Goal: Information Seeking & Learning: Learn about a topic

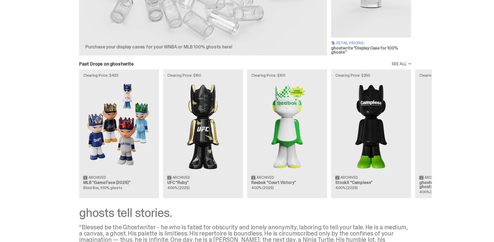
scroll to position [247, 0]
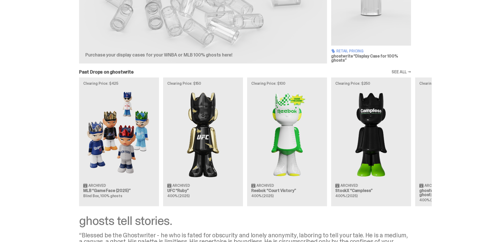
click at [118, 186] on div "Clearing Price: $425 Archived MLB “Game Face (2025)” Blind Box, 100% ghosts Cle…" at bounding box center [245, 142] width 374 height 129
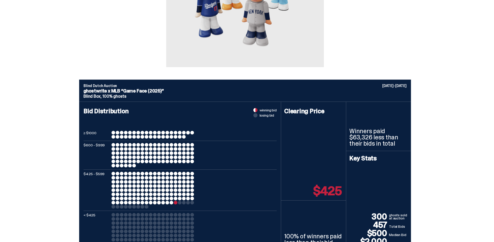
scroll to position [138, 0]
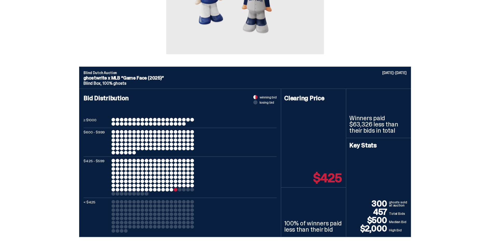
drag, startPoint x: 329, startPoint y: 176, endPoint x: 335, endPoint y: 176, distance: 6.5
click at [335, 176] on p "$425" at bounding box center [327, 178] width 29 height 12
click at [309, 169] on div "Clearing Price $425" at bounding box center [313, 138] width 65 height 99
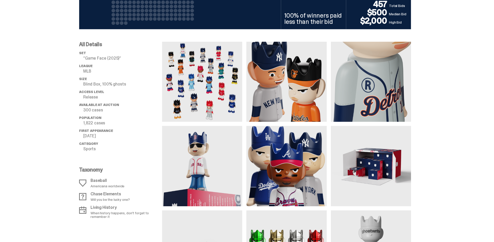
scroll to position [332, 0]
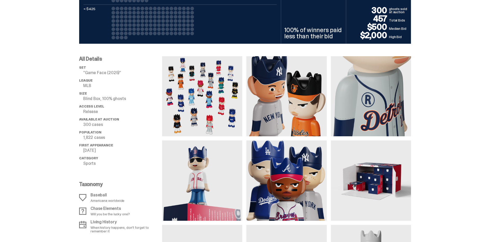
click at [102, 208] on p "Chase Elements" at bounding box center [110, 209] width 39 height 4
click at [102, 213] on p "Will you be the lucky one?" at bounding box center [110, 214] width 39 height 4
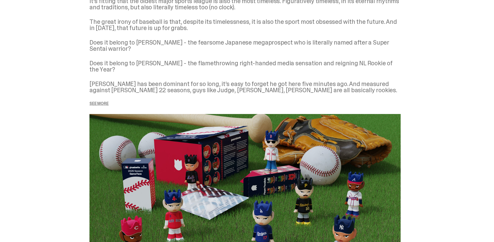
scroll to position [692, 0]
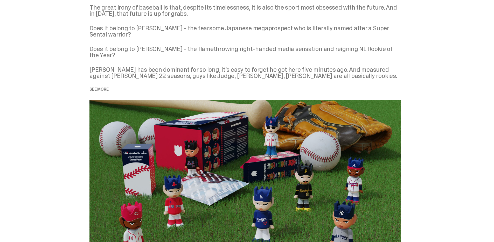
click at [101, 87] on p "See more" at bounding box center [245, 89] width 311 height 4
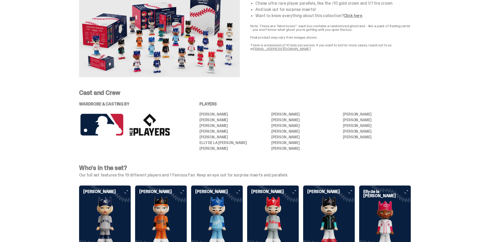
scroll to position [1174, 0]
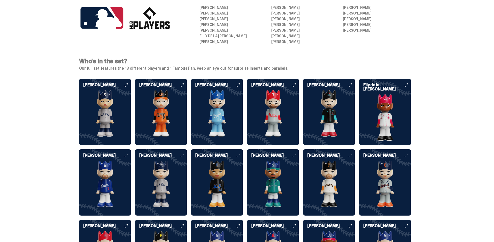
click at [183, 154] on div "[PERSON_NAME]" at bounding box center [161, 181] width 52 height 54
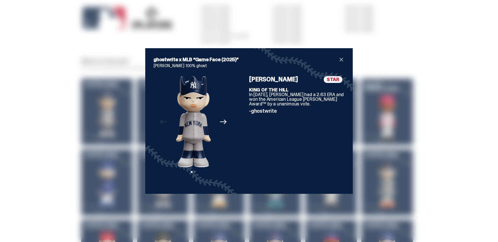
click at [374, 73] on div "ghostwrite x MLB “Game Face (2025)” [PERSON_NAME] 100% ghost Previous Next View…" at bounding box center [249, 121] width 498 height 242
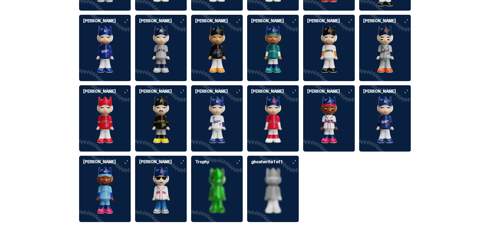
scroll to position [1310, 0]
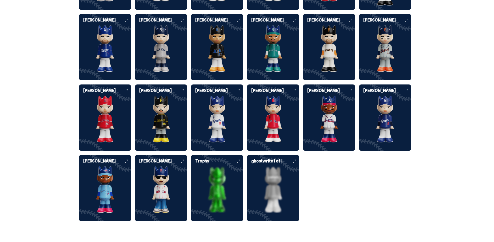
click at [294, 159] on h6 "ghostwrite 1 of 1" at bounding box center [275, 161] width 48 height 4
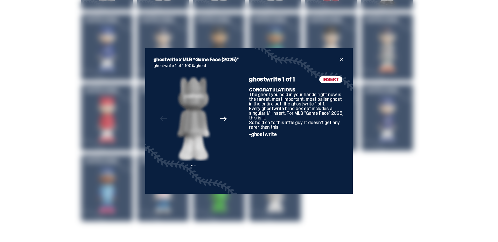
click at [356, 154] on div "ghostwrite x MLB “Game Face (2025)” ghostwrite 1 of 1 100% ghost Previous Next …" at bounding box center [249, 121] width 498 height 242
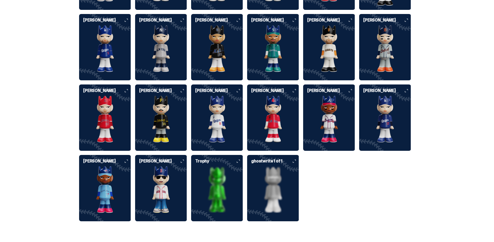
click at [217, 167] on img at bounding box center [217, 190] width 52 height 47
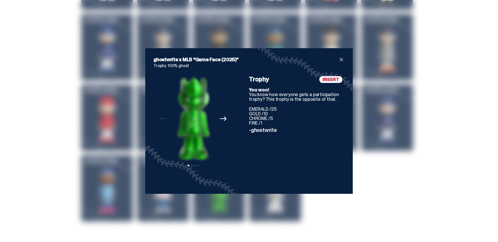
click at [383, 149] on div "ghostwrite x MLB “Game Face (2025)” Trophy 100% ghost Previous Next View slide …" at bounding box center [249, 121] width 498 height 242
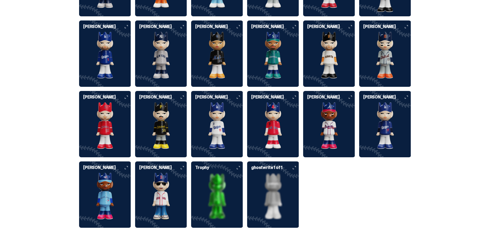
scroll to position [1302, 0]
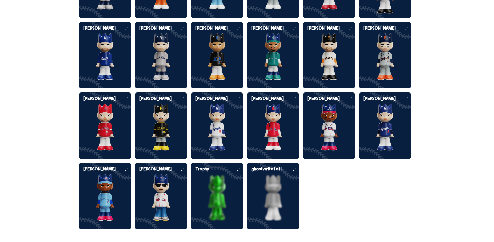
click at [236, 167] on div "Trophy" at bounding box center [217, 194] width 52 height 54
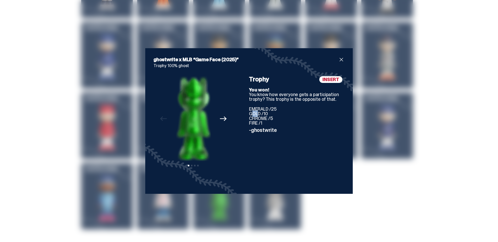
drag, startPoint x: 249, startPoint y: 112, endPoint x: 254, endPoint y: 111, distance: 5.0
click at [254, 111] on p "EMERALD /25 GOLD /10 CHROME /5 FIRE /1" at bounding box center [296, 116] width 95 height 19
drag, startPoint x: 253, startPoint y: 113, endPoint x: 265, endPoint y: 115, distance: 12.1
click at [264, 114] on p "EMERALD /25 GOLD /10 CHROME /5 FIRE /1" at bounding box center [296, 116] width 95 height 19
drag, startPoint x: 268, startPoint y: 118, endPoint x: 266, endPoint y: 121, distance: 4.1
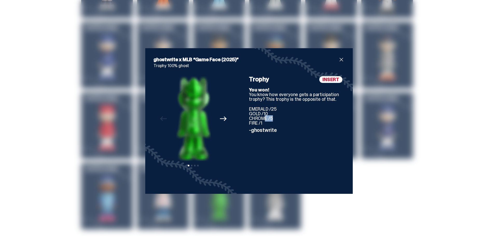
click at [271, 119] on p "EMERALD /25 GOLD /10 CHROME /5 FIRE /1" at bounding box center [296, 116] width 95 height 19
drag, startPoint x: 255, startPoint y: 123, endPoint x: 265, endPoint y: 123, distance: 10.1
click at [265, 122] on p "EMERALD /25 GOLD /10 CHROME /5 FIRE /1" at bounding box center [296, 116] width 95 height 19
drag, startPoint x: 248, startPoint y: 109, endPoint x: 279, endPoint y: 108, distance: 30.4
click at [278, 108] on p "EMERALD /25 GOLD /10 CHROME /5 FIRE /1" at bounding box center [296, 116] width 95 height 19
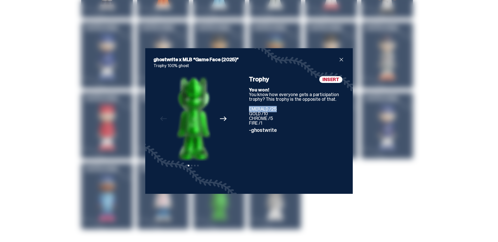
drag, startPoint x: 242, startPoint y: 115, endPoint x: 288, endPoint y: 112, distance: 46.8
click at [280, 113] on div "Previous Next View slide 1 View slide 2 View slide 3 View slide 4 INSERT Trophy…" at bounding box center [249, 130] width 191 height 109
click at [340, 60] on span "close" at bounding box center [341, 60] width 6 height 6
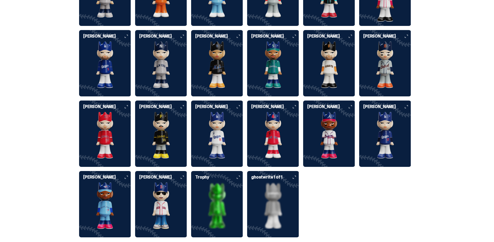
scroll to position [1208, 0]
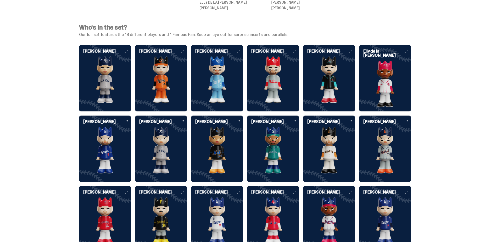
click at [129, 190] on h6 "[PERSON_NAME]" at bounding box center [107, 192] width 48 height 4
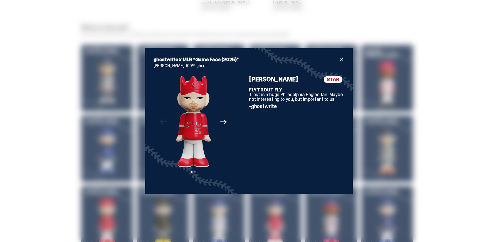
click at [341, 58] on span "close" at bounding box center [341, 60] width 6 height 6
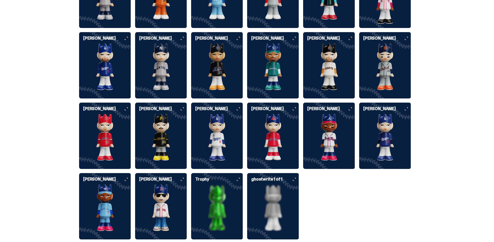
scroll to position [1210, 0]
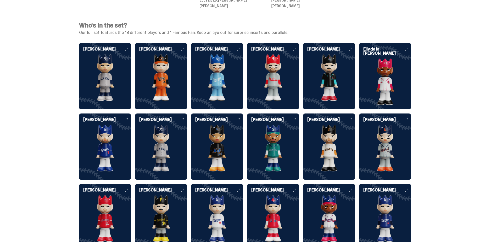
click at [351, 48] on icon at bounding box center [350, 49] width 3 height 3
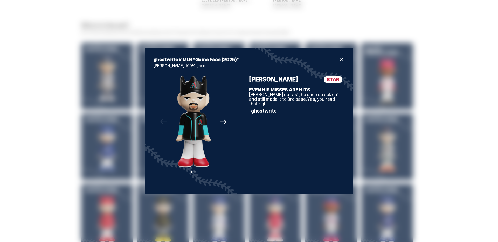
click at [341, 61] on span "close" at bounding box center [341, 60] width 6 height 6
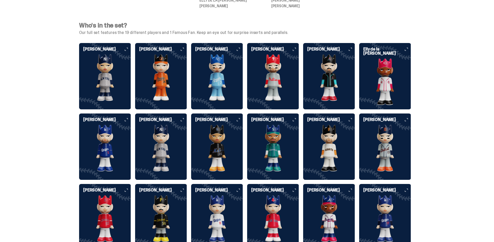
click at [240, 118] on h6 "[PERSON_NAME]" at bounding box center [219, 120] width 48 height 4
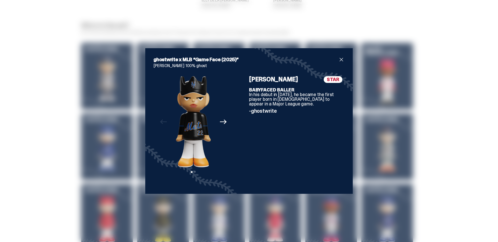
click at [338, 62] on span "close" at bounding box center [341, 60] width 6 height 6
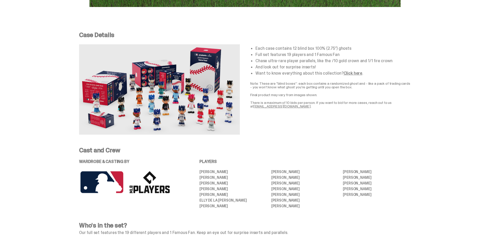
scroll to position [1009, 0]
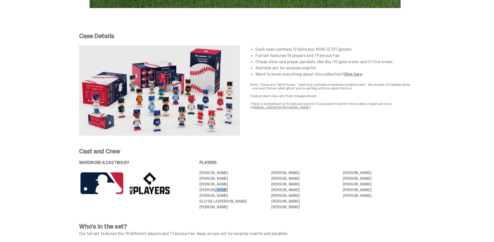
drag, startPoint x: 216, startPoint y: 181, endPoint x: 230, endPoint y: 184, distance: 14.3
click at [230, 188] on li "[PERSON_NAME]" at bounding box center [234, 190] width 68 height 4
click at [235, 188] on li "[PERSON_NAME]" at bounding box center [234, 190] width 68 height 4
drag, startPoint x: 214, startPoint y: 193, endPoint x: 251, endPoint y: 192, distance: 37.6
click at [251, 192] on ul "[PERSON_NAME] [PERSON_NAME] [PERSON_NAME] [PERSON_NAME] [PERSON_NAME] [PERSON_N…" at bounding box center [306, 190] width 212 height 38
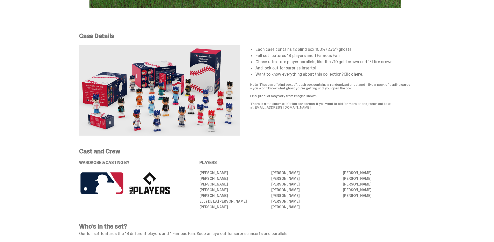
click at [264, 188] on li "[PERSON_NAME]" at bounding box center [234, 190] width 68 height 4
drag, startPoint x: 277, startPoint y: 184, endPoint x: 309, endPoint y: 184, distance: 31.7
click at [309, 188] on li "[PERSON_NAME]" at bounding box center [305, 190] width 68 height 4
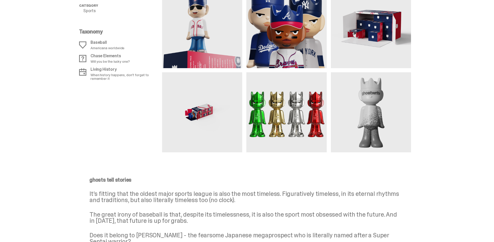
scroll to position [489, 0]
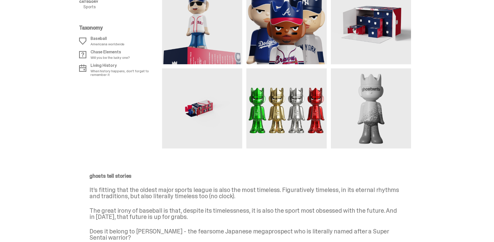
click at [285, 107] on img at bounding box center [286, 108] width 80 height 80
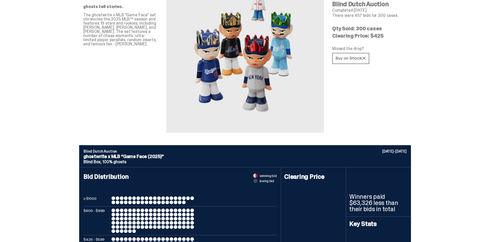
scroll to position [0, 0]
